Goal: Task Accomplishment & Management: Use online tool/utility

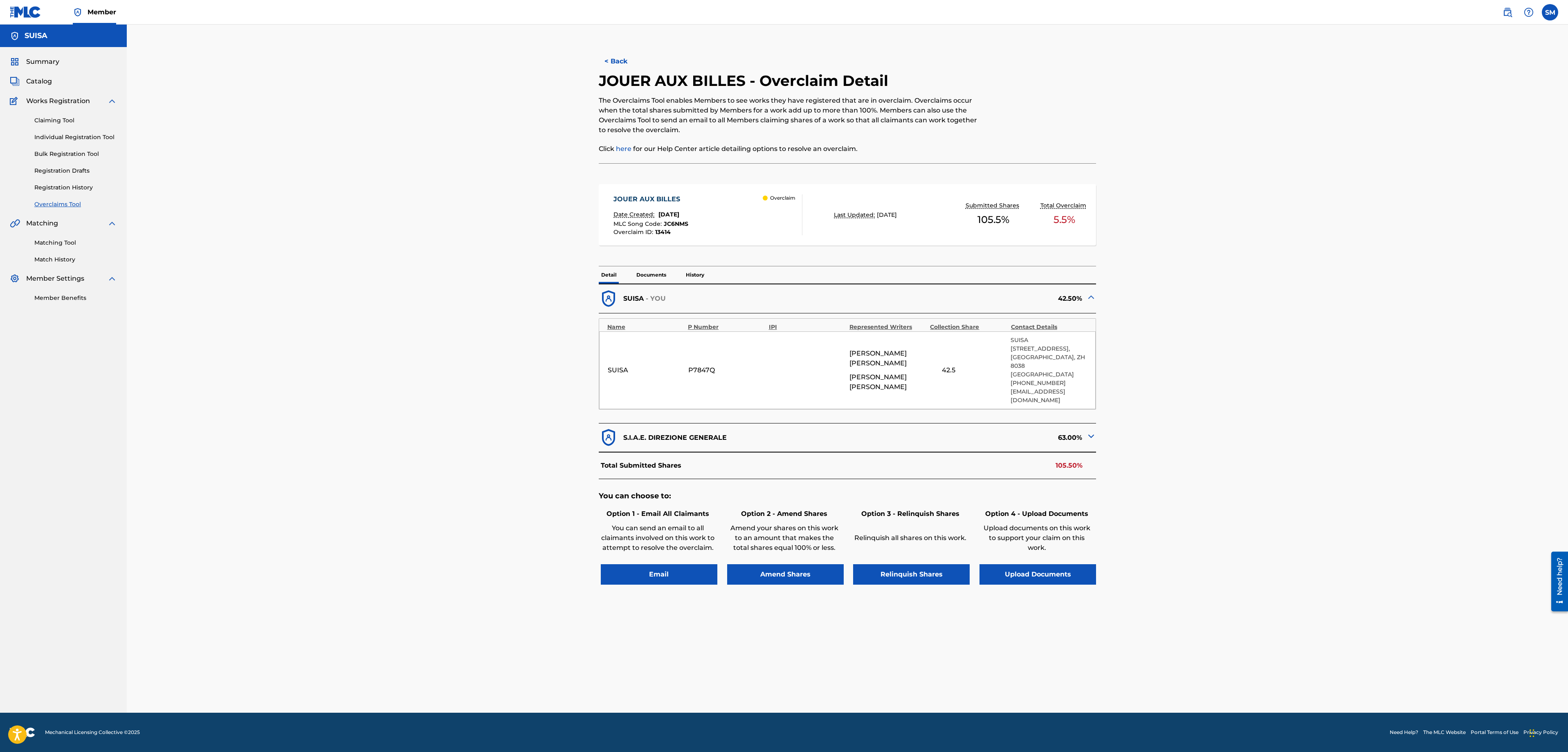
click at [57, 181] on div "Claiming Tool Individual Registration Tool Bulk Registration Tool Registration …" at bounding box center [63, 157] width 107 height 103
click at [58, 189] on link "Registration History" at bounding box center [75, 188] width 83 height 9
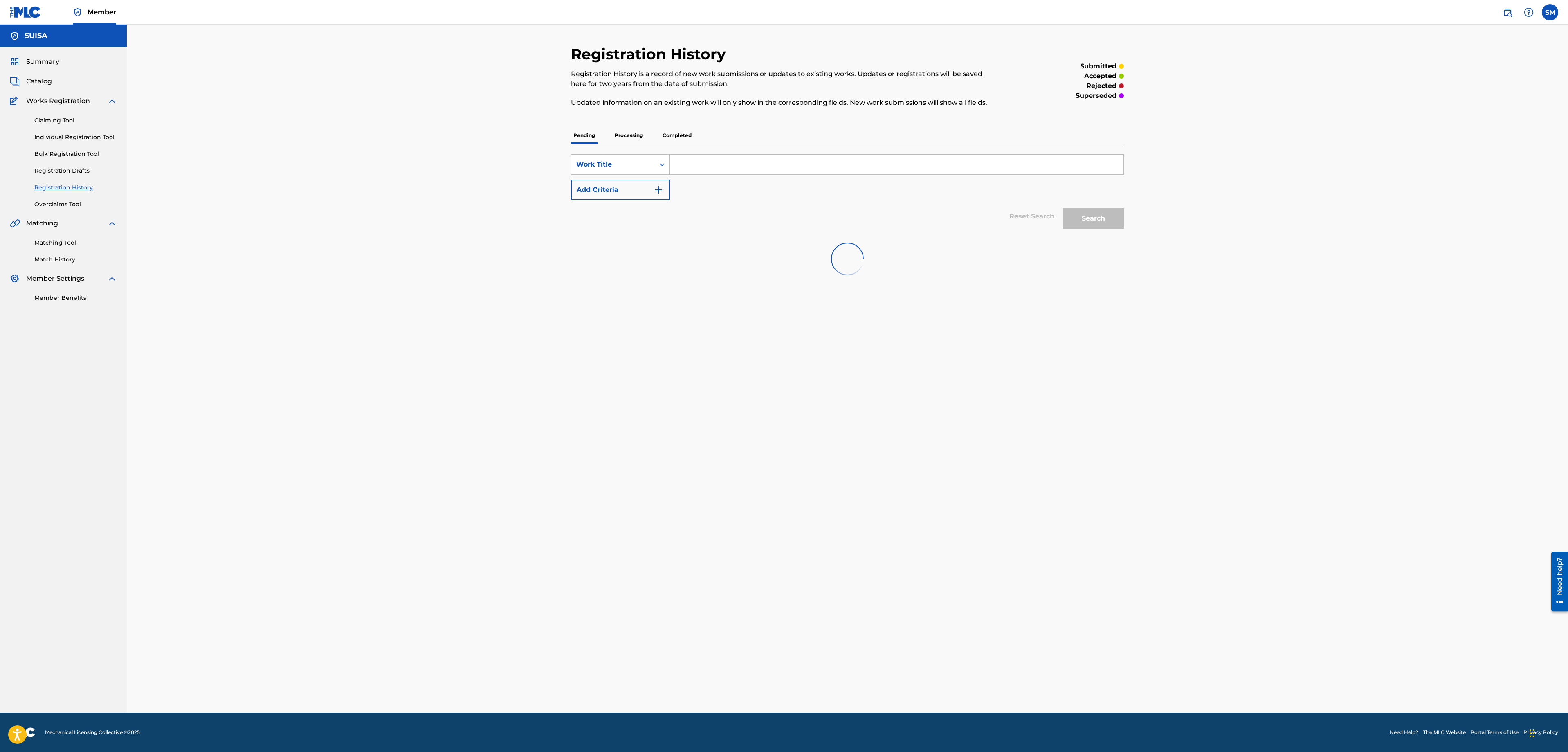
click at [62, 207] on link "Overclaims Tool" at bounding box center [75, 205] width 83 height 9
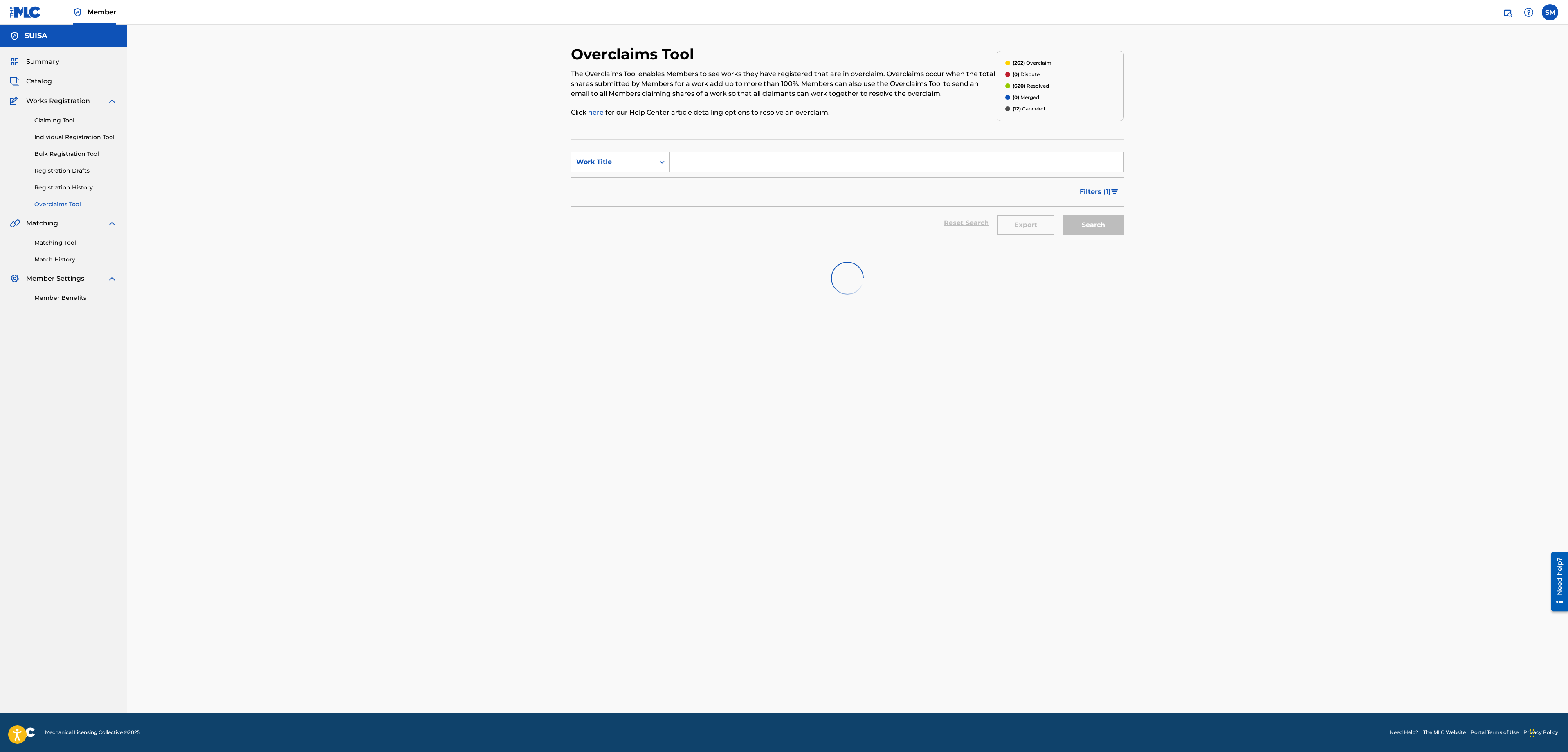
click at [699, 160] on input "Search Form" at bounding box center [897, 162] width 453 height 19
type input "s"
type input "awake"
drag, startPoint x: 696, startPoint y: 190, endPoint x: 702, endPoint y: 197, distance: 9.2
click at [702, 197] on div "awake" at bounding box center [835, 195] width 331 height 15
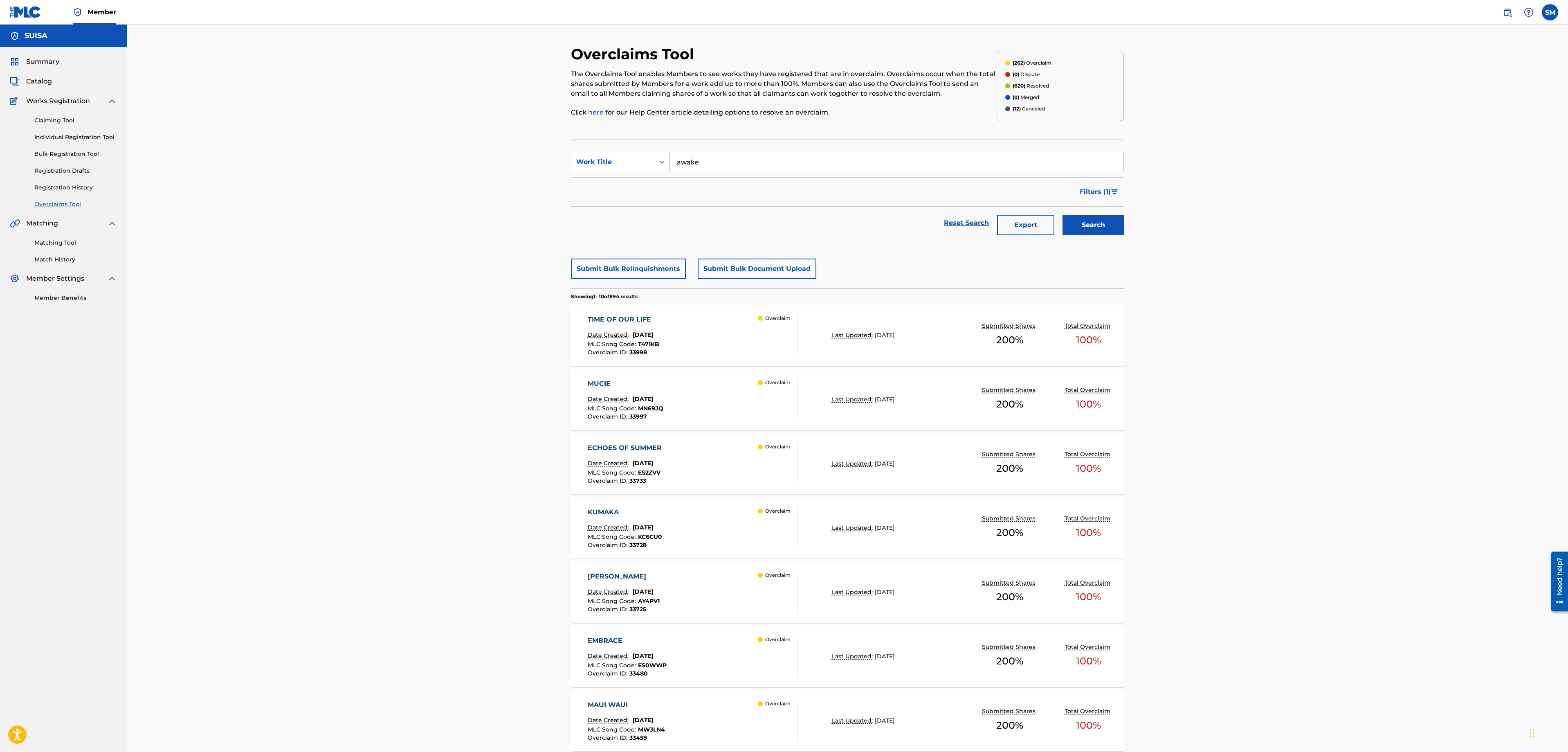
click at [1020, 228] on button "Export" at bounding box center [1026, 225] width 57 height 21
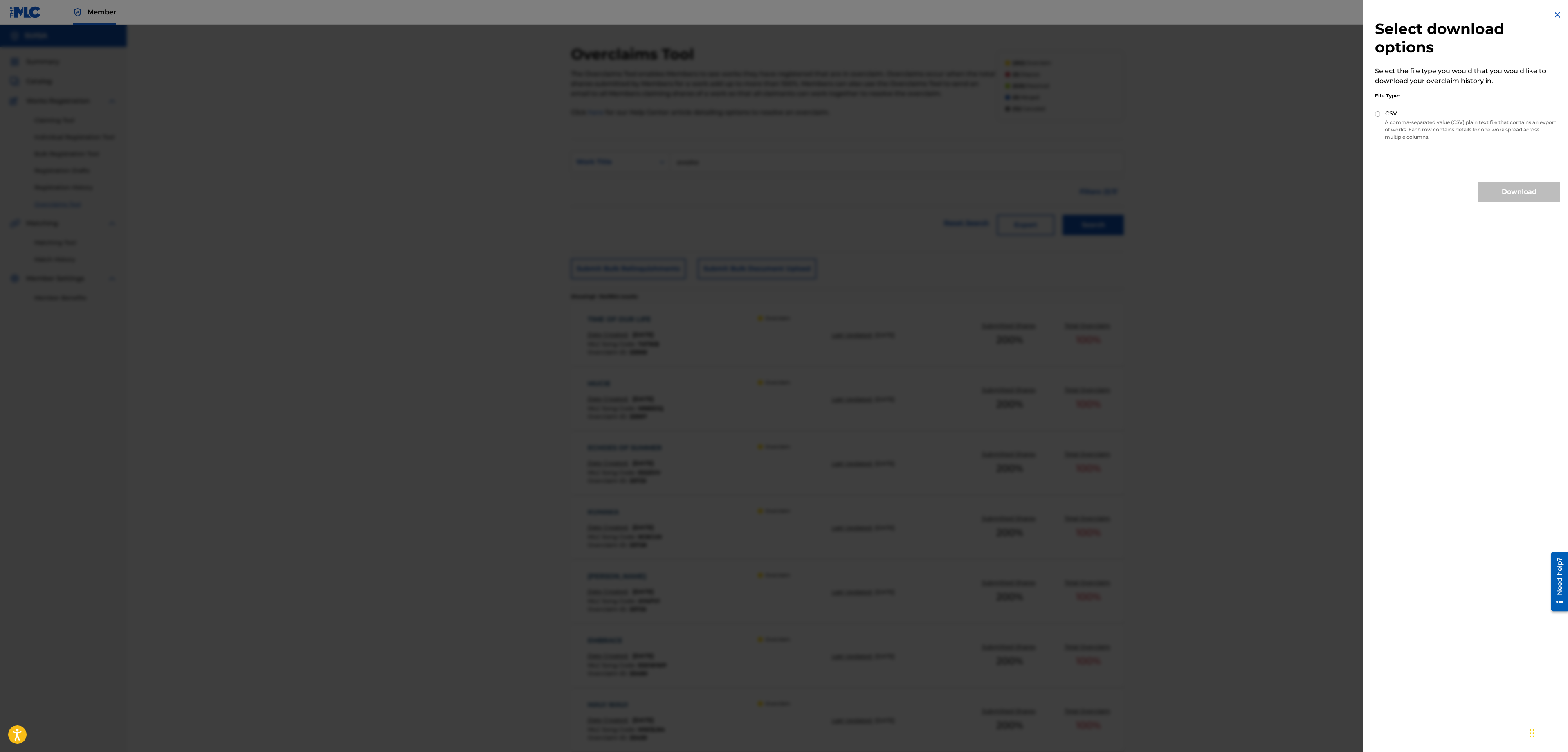
click at [1558, 16] on img at bounding box center [1557, 15] width 10 height 10
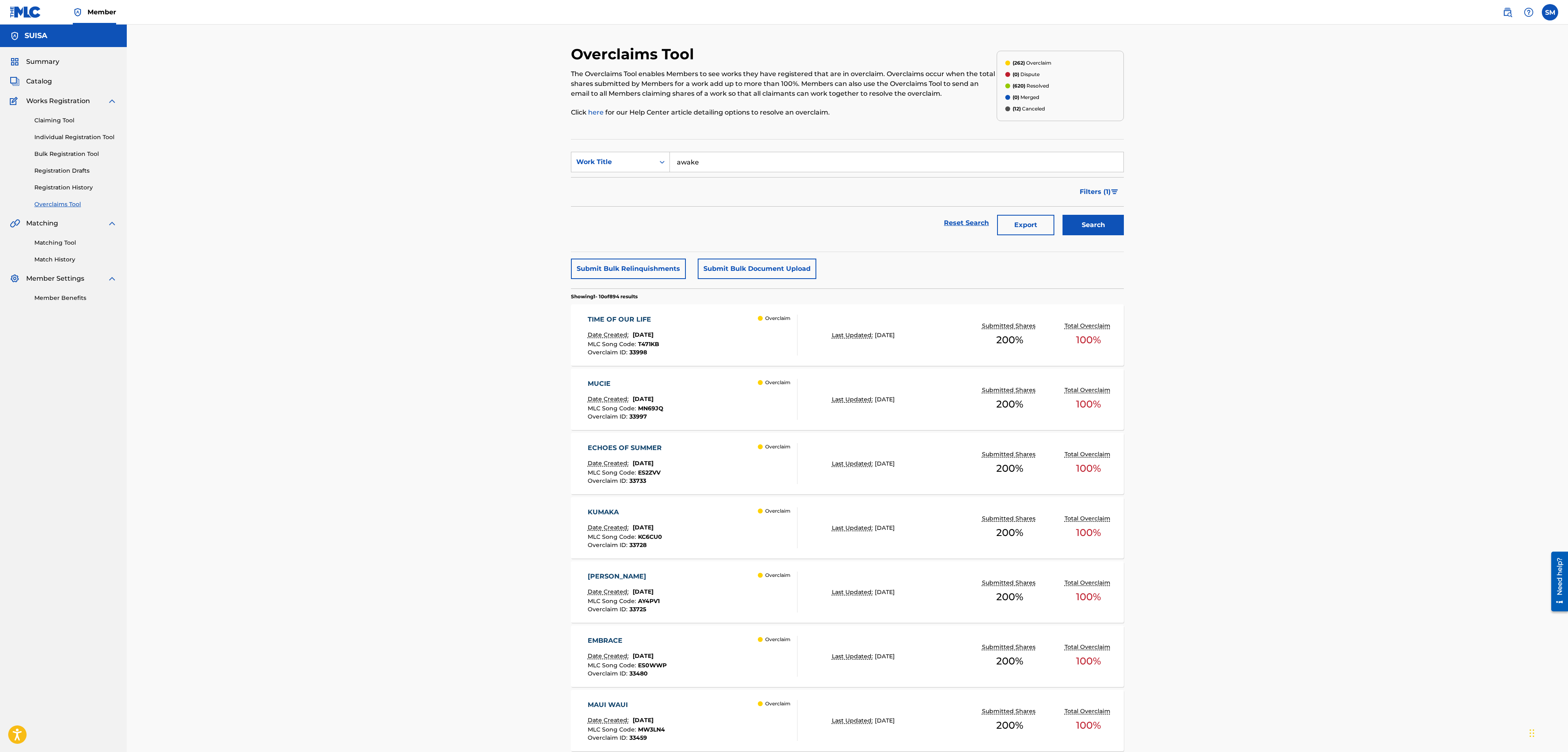
click at [1100, 226] on button "Search" at bounding box center [1093, 225] width 61 height 21
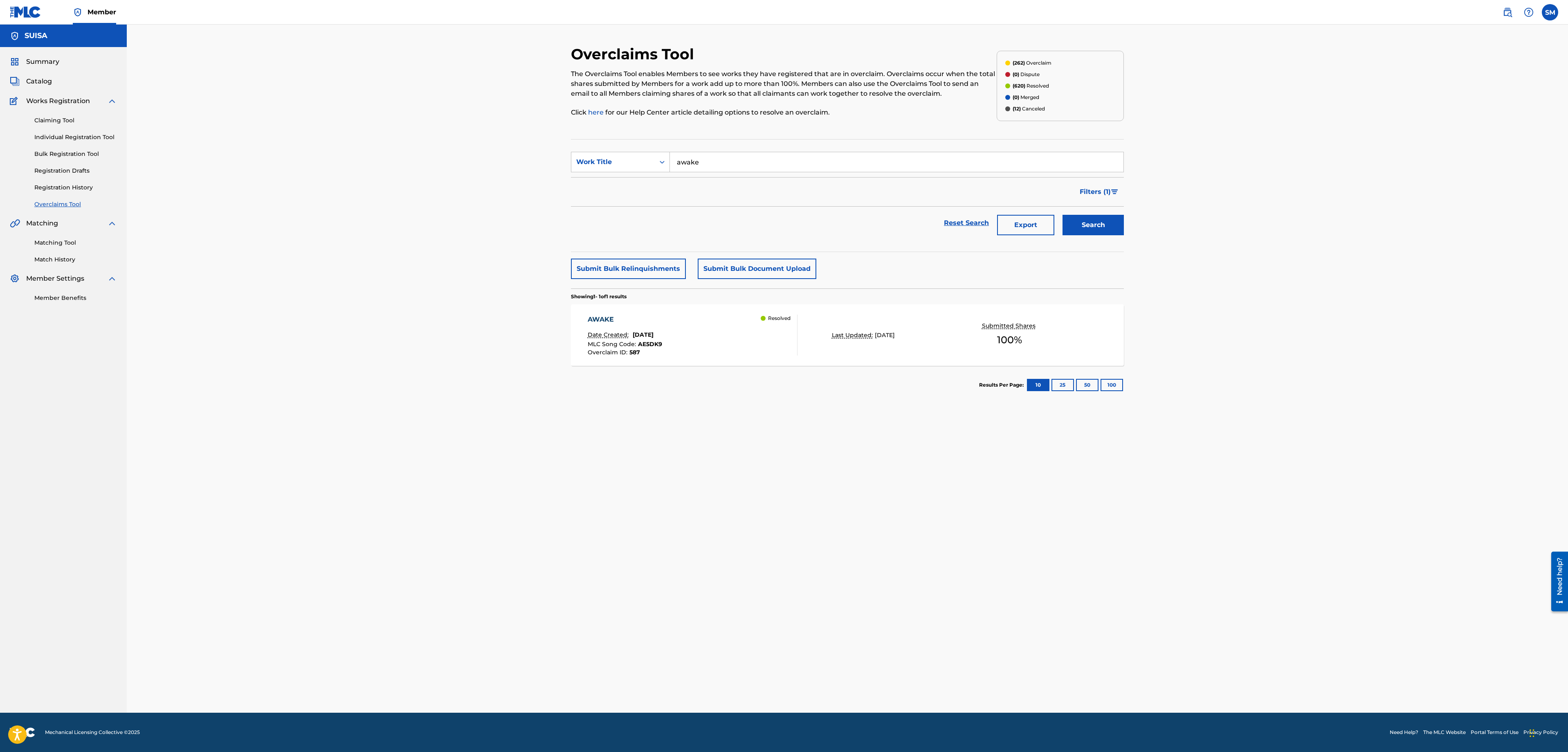
click at [632, 339] on span "[DATE]" at bounding box center [643, 335] width 21 height 7
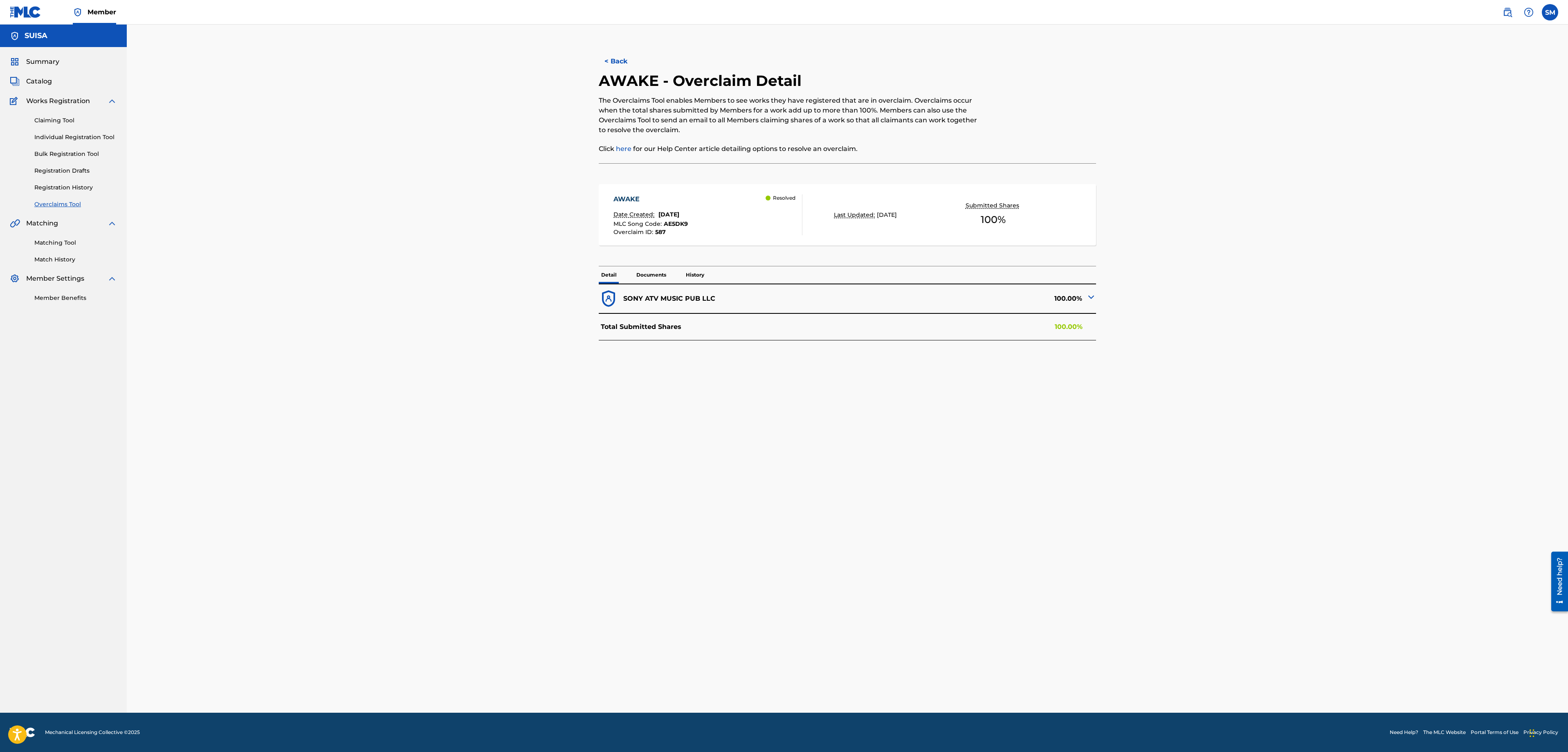
click at [1091, 301] on img at bounding box center [1091, 297] width 10 height 10
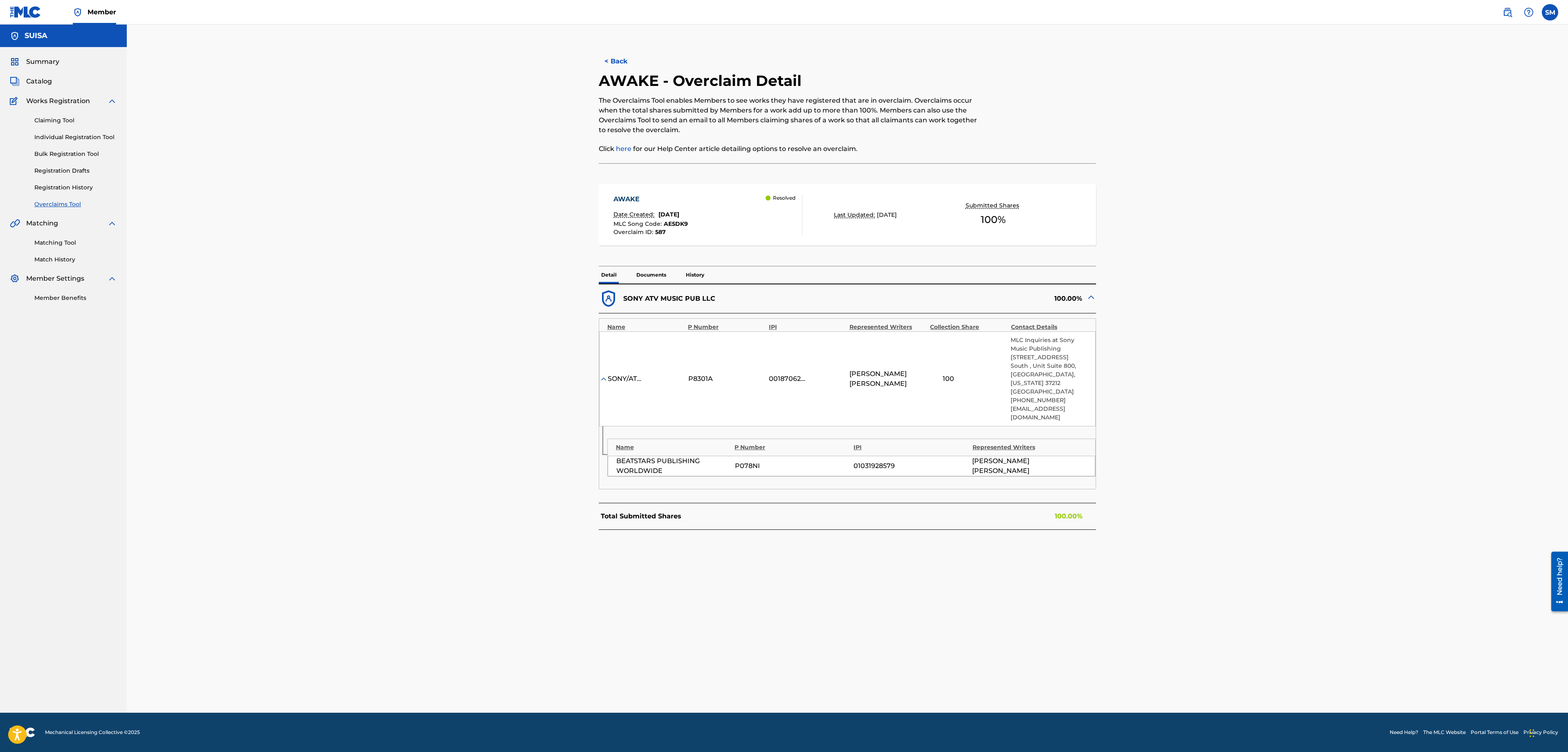
click at [64, 202] on link "Overclaims Tool" at bounding box center [75, 205] width 83 height 9
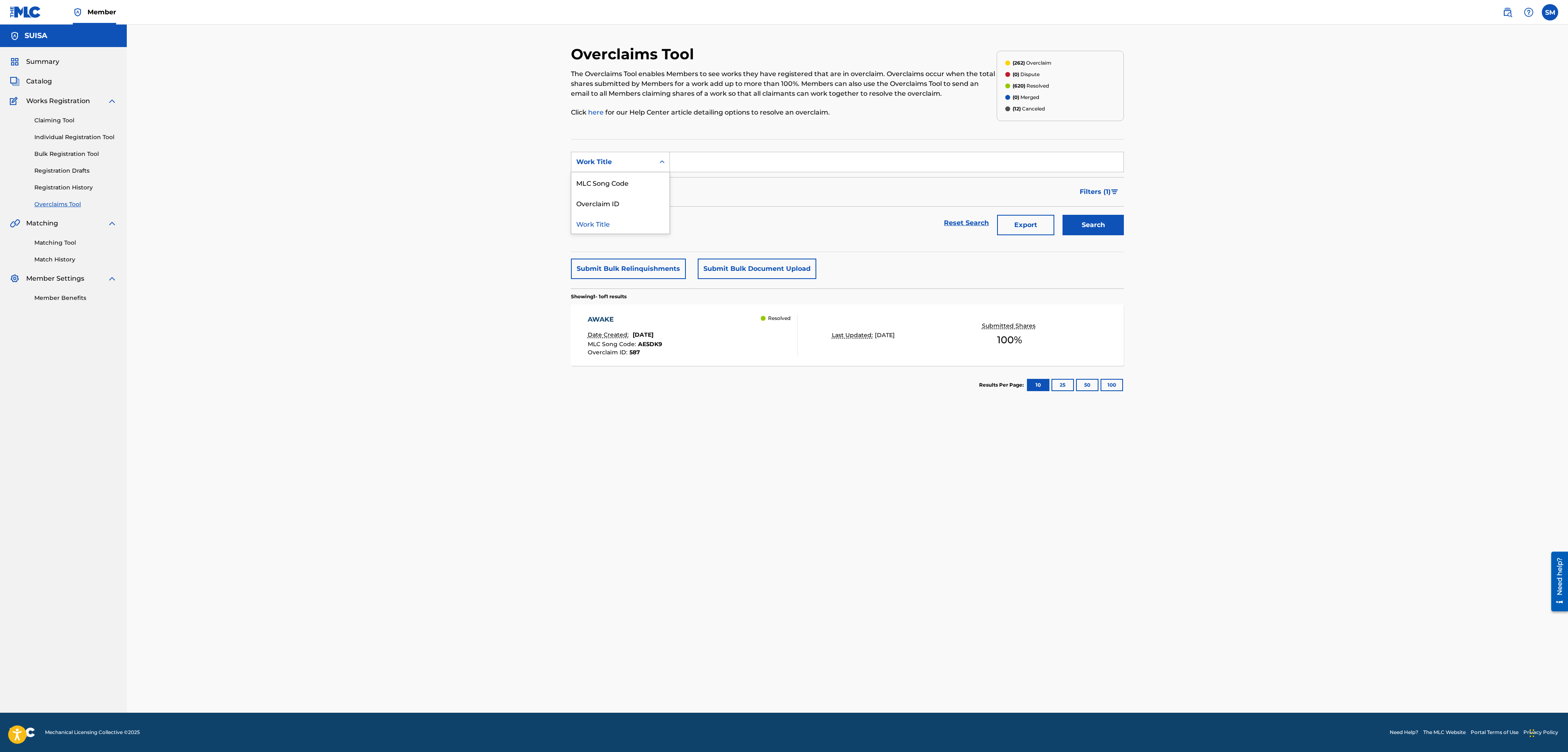
click at [660, 167] on div "Search Form" at bounding box center [662, 162] width 15 height 15
click at [657, 157] on div "Search Form" at bounding box center [662, 162] width 15 height 15
